Goal: Task Accomplishment & Management: Manage account settings

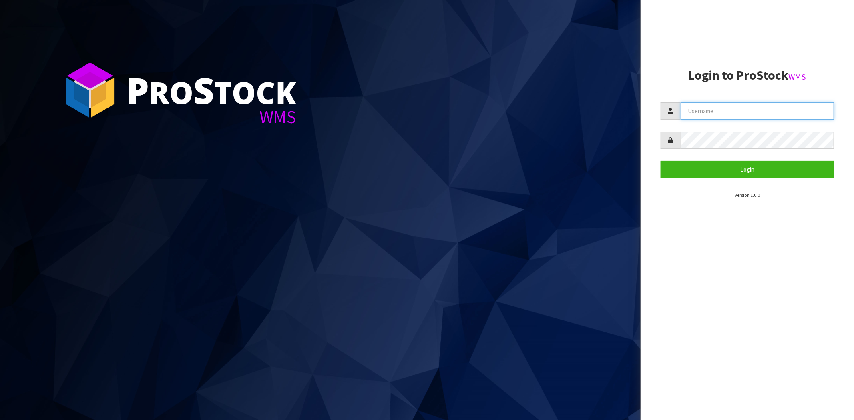
click at [699, 107] on input "text" at bounding box center [757, 110] width 153 height 17
type input "[PERSON_NAME][EMAIL_ADDRESS][DOMAIN_NAME]"
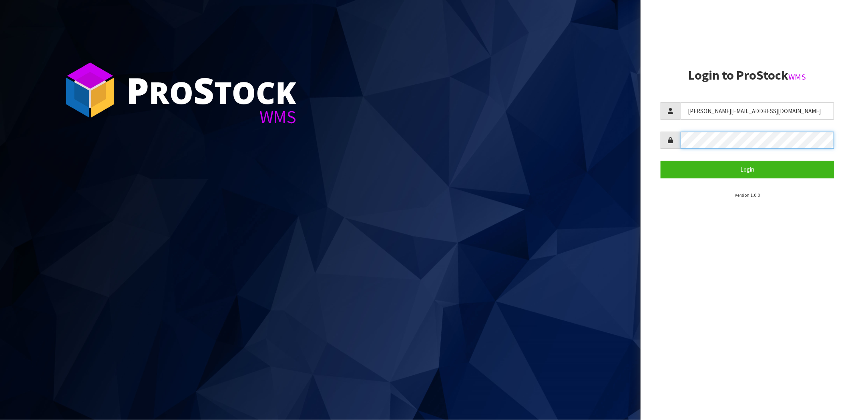
click at [661, 161] on button "Login" at bounding box center [747, 169] width 173 height 17
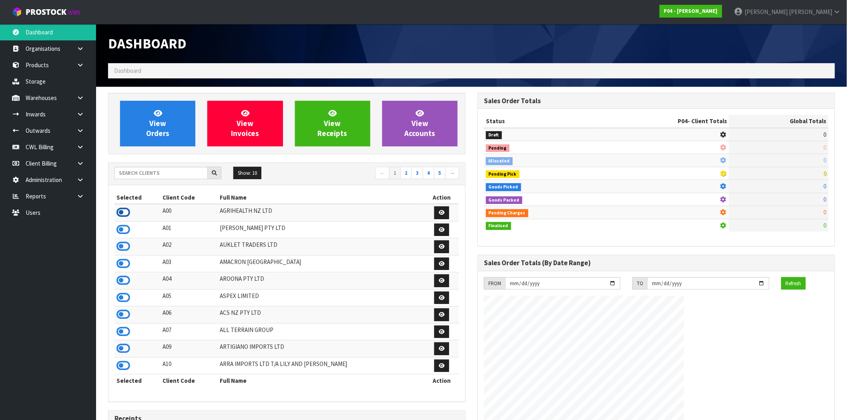
click at [126, 215] on icon at bounding box center [123, 213] width 14 height 12
click at [82, 130] on icon at bounding box center [80, 131] width 8 height 6
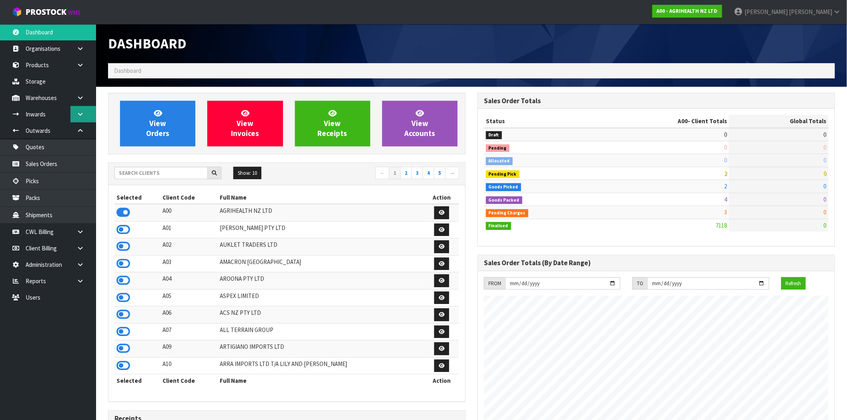
click at [85, 114] on link at bounding box center [83, 114] width 26 height 16
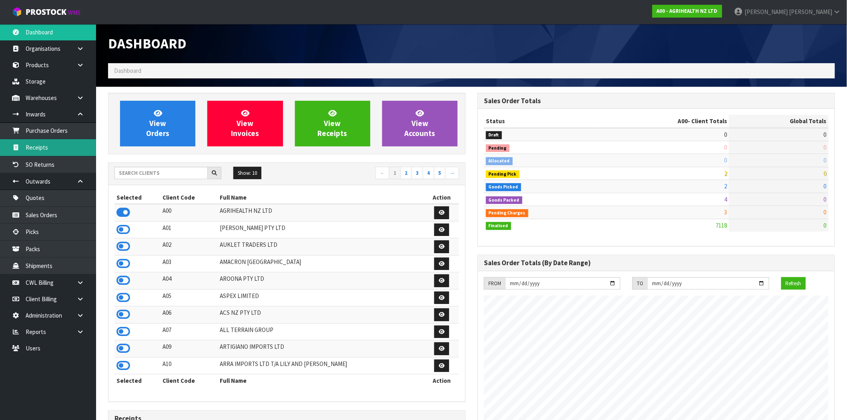
click at [53, 149] on link "Receipts" at bounding box center [48, 147] width 96 height 16
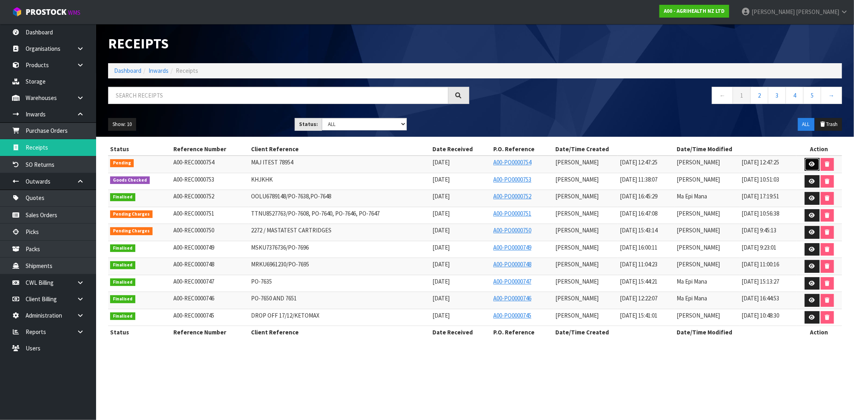
click at [812, 162] on icon at bounding box center [812, 164] width 6 height 5
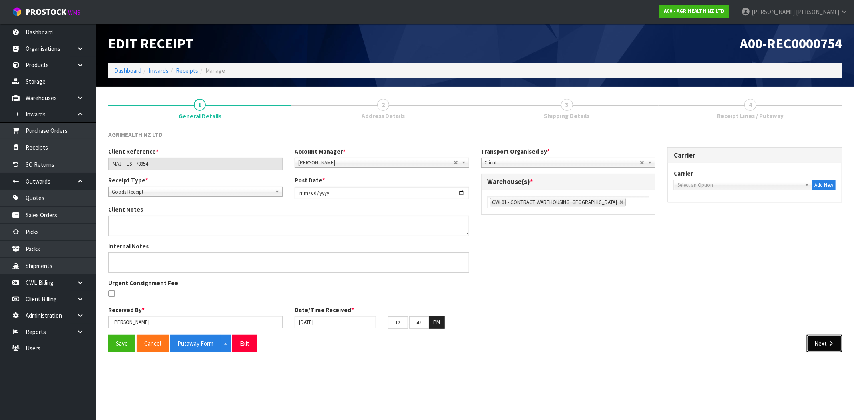
click at [822, 346] on button "Next" at bounding box center [824, 343] width 35 height 17
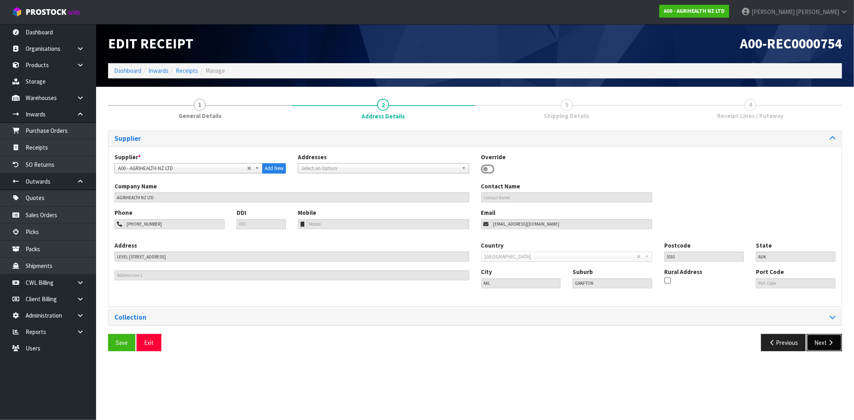
click at [841, 343] on button "Next" at bounding box center [824, 342] width 35 height 17
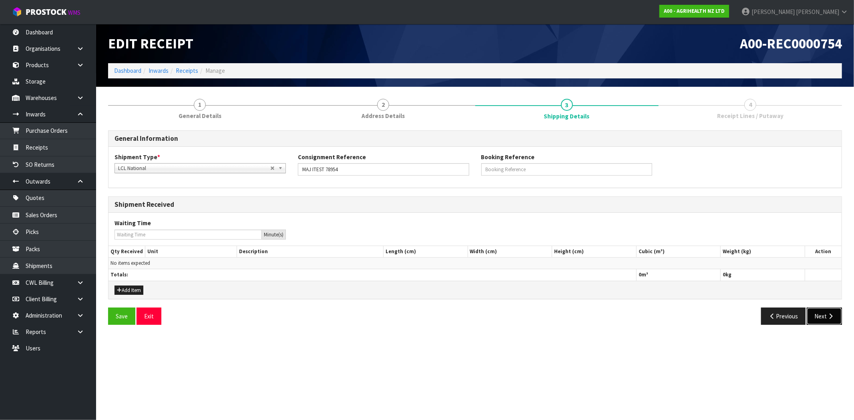
click at [827, 315] on icon "button" at bounding box center [831, 316] width 8 height 6
